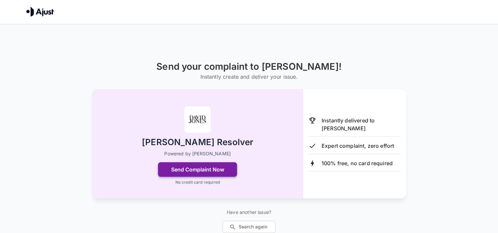
click at [211, 168] on button "Send Complaint Now" at bounding box center [197, 169] width 79 height 14
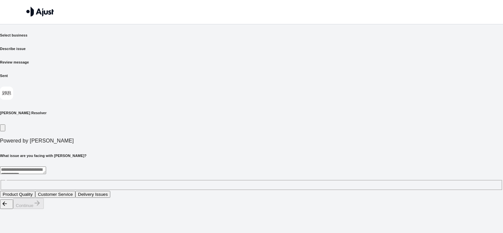
click at [35, 191] on button "Product Quality" at bounding box center [17, 194] width 35 height 7
click at [75, 191] on button "Customer Service" at bounding box center [55, 194] width 40 height 7
click at [110, 191] on button "Delivery Issues" at bounding box center [92, 194] width 35 height 7
click at [35, 191] on button "Product Quality" at bounding box center [17, 194] width 35 height 7
click at [44, 209] on button "Continue" at bounding box center [28, 203] width 31 height 11
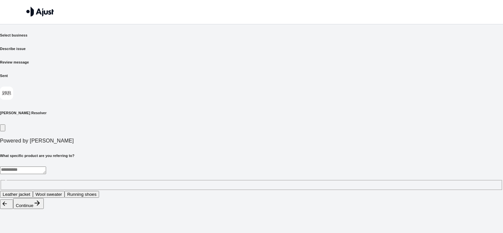
click at [46, 167] on textarea at bounding box center [23, 171] width 46 height 8
click at [44, 209] on button "Continue" at bounding box center [28, 203] width 31 height 11
click at [73, 191] on button "Replacement product" at bounding box center [49, 194] width 47 height 7
click at [44, 209] on button "Continue" at bounding box center [28, 203] width 31 height 11
click at [44, 201] on button "Continue" at bounding box center [28, 195] width 31 height 11
